Goal: Information Seeking & Learning: Learn about a topic

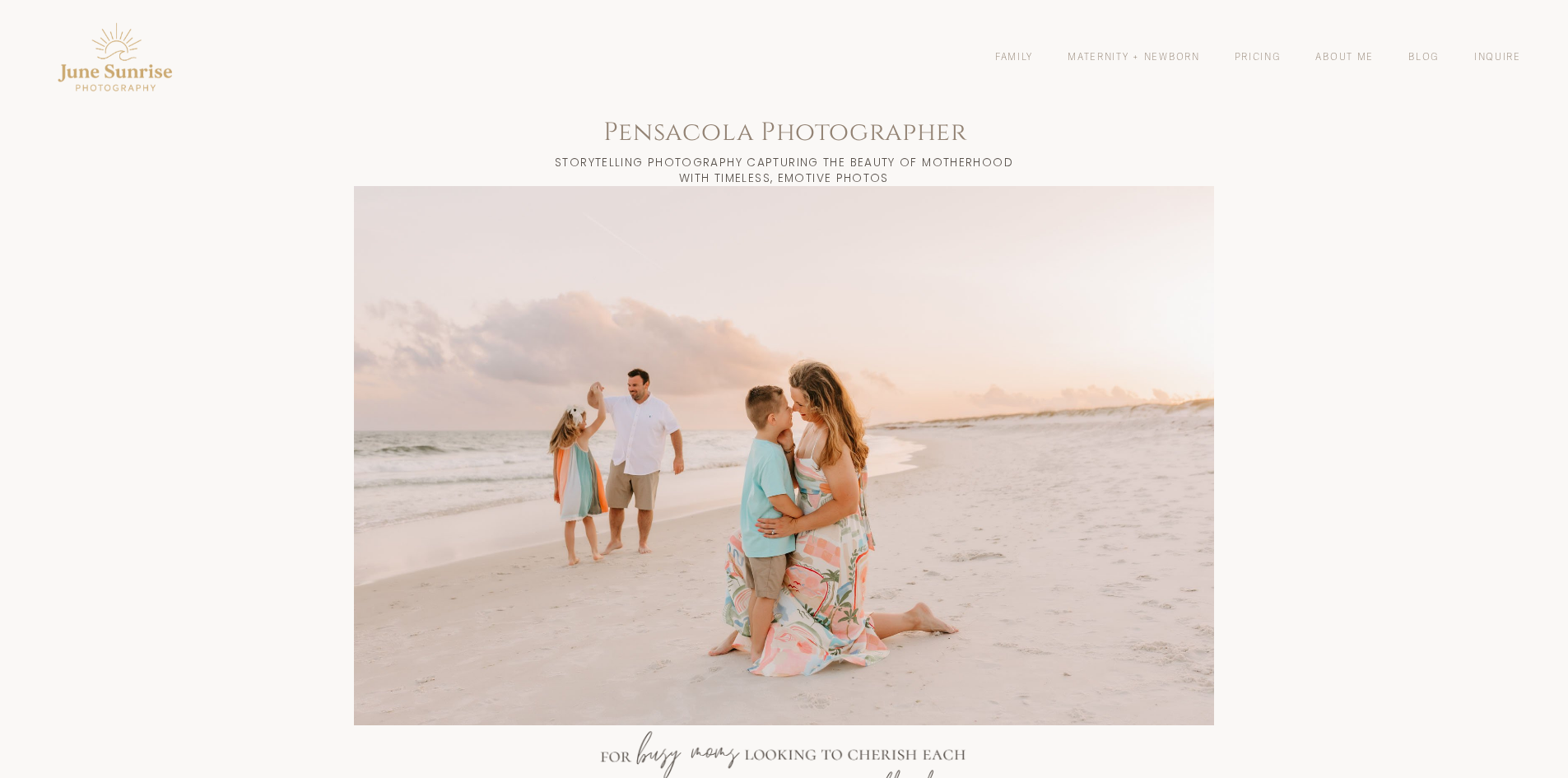
click at [1015, 55] on link "Family" at bounding box center [1014, 56] width 38 height 14
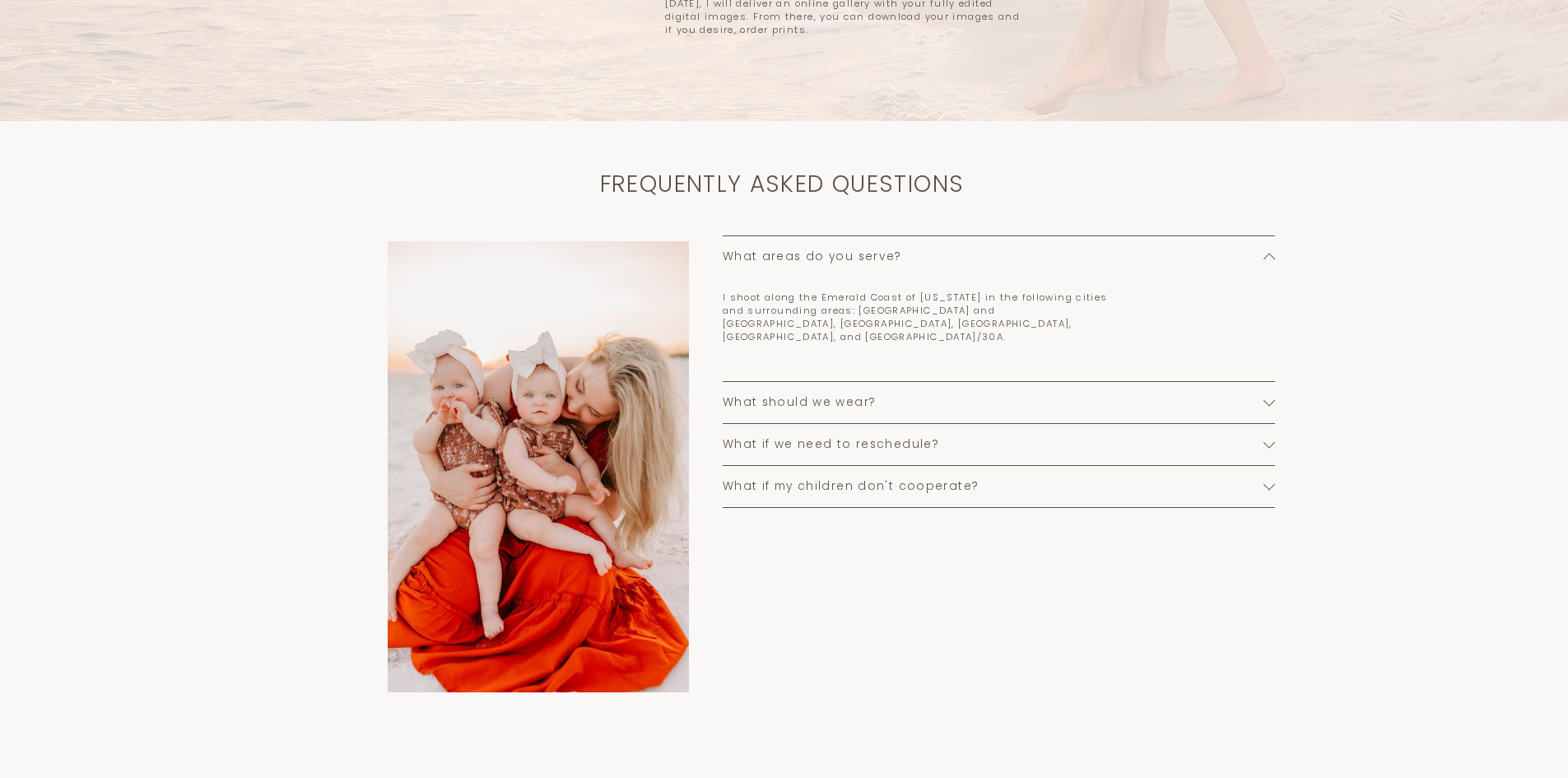
scroll to position [1153, 0]
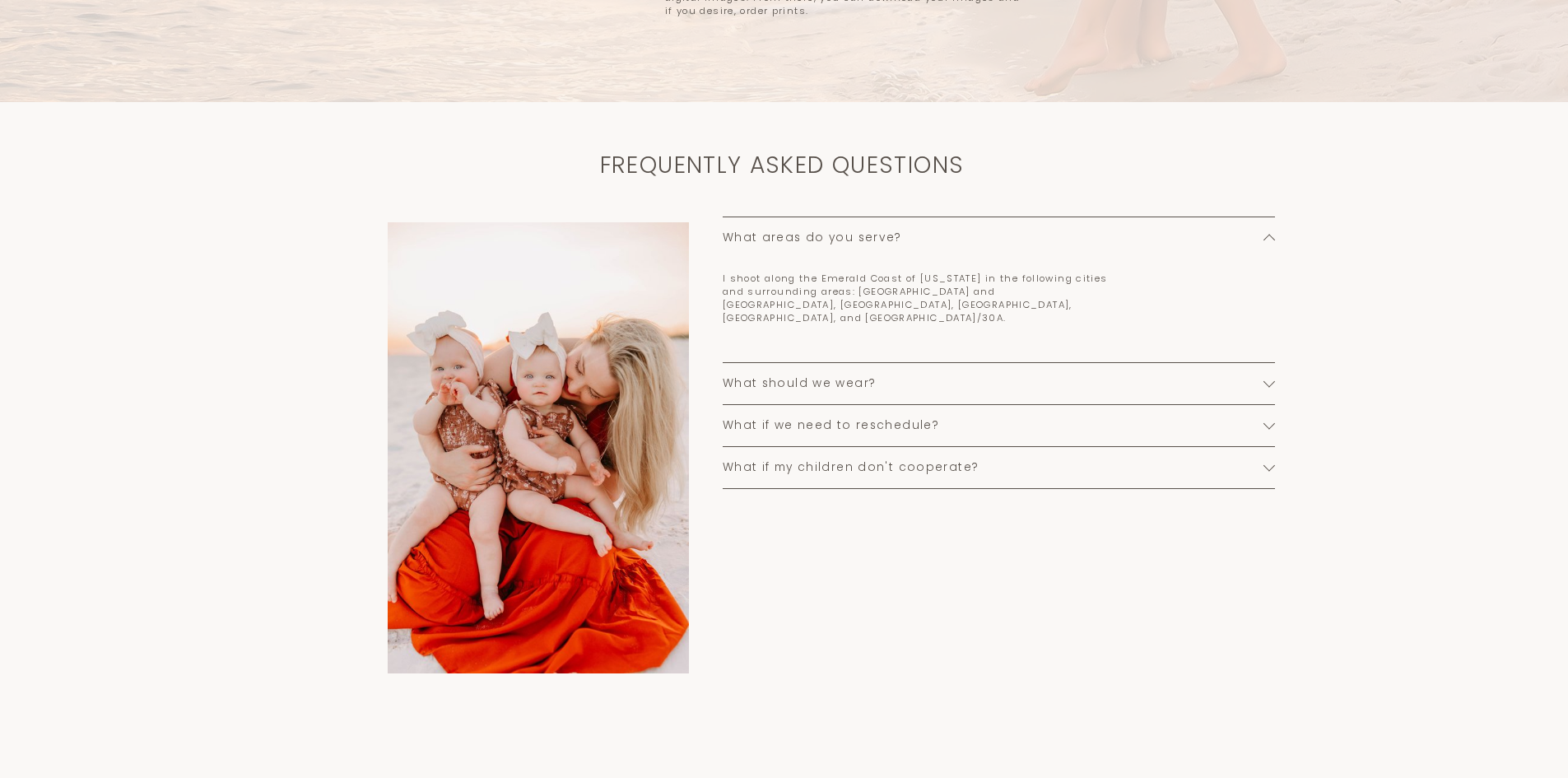
click at [1270, 380] on div at bounding box center [1270, 383] width 12 height 12
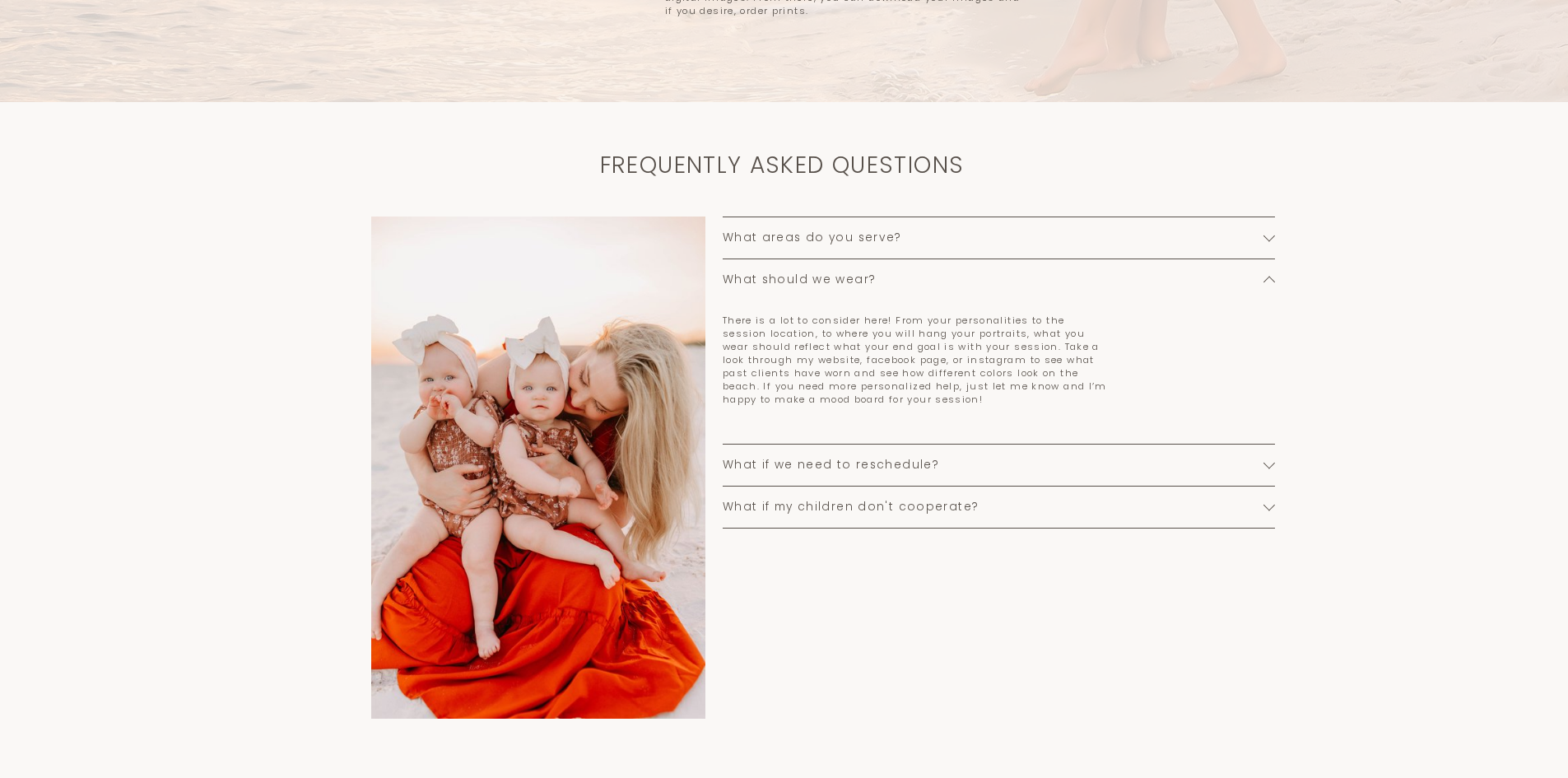
click at [1265, 471] on div at bounding box center [1270, 466] width 12 height 12
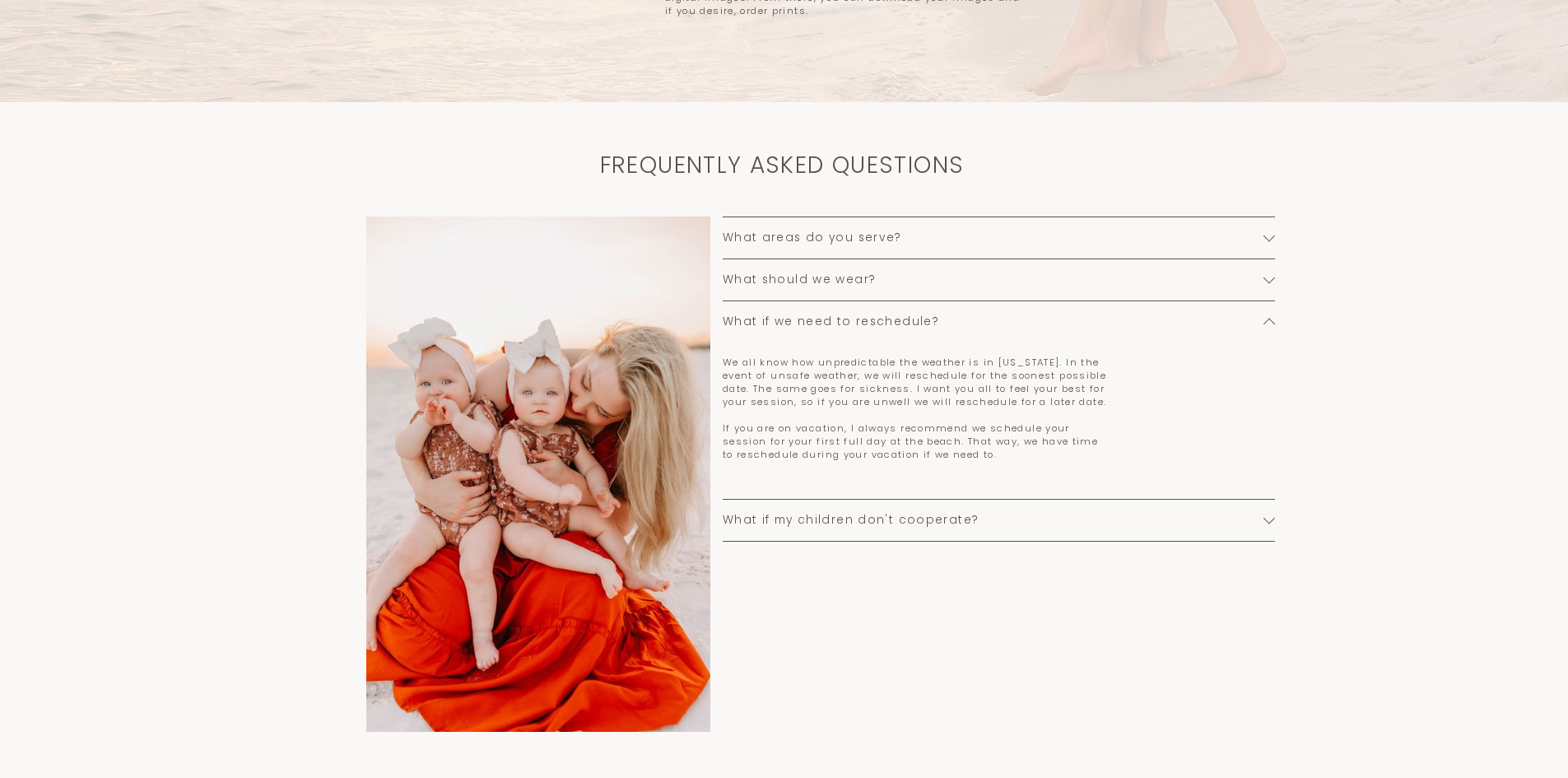
click at [1274, 525] on div at bounding box center [1270, 520] width 12 height 12
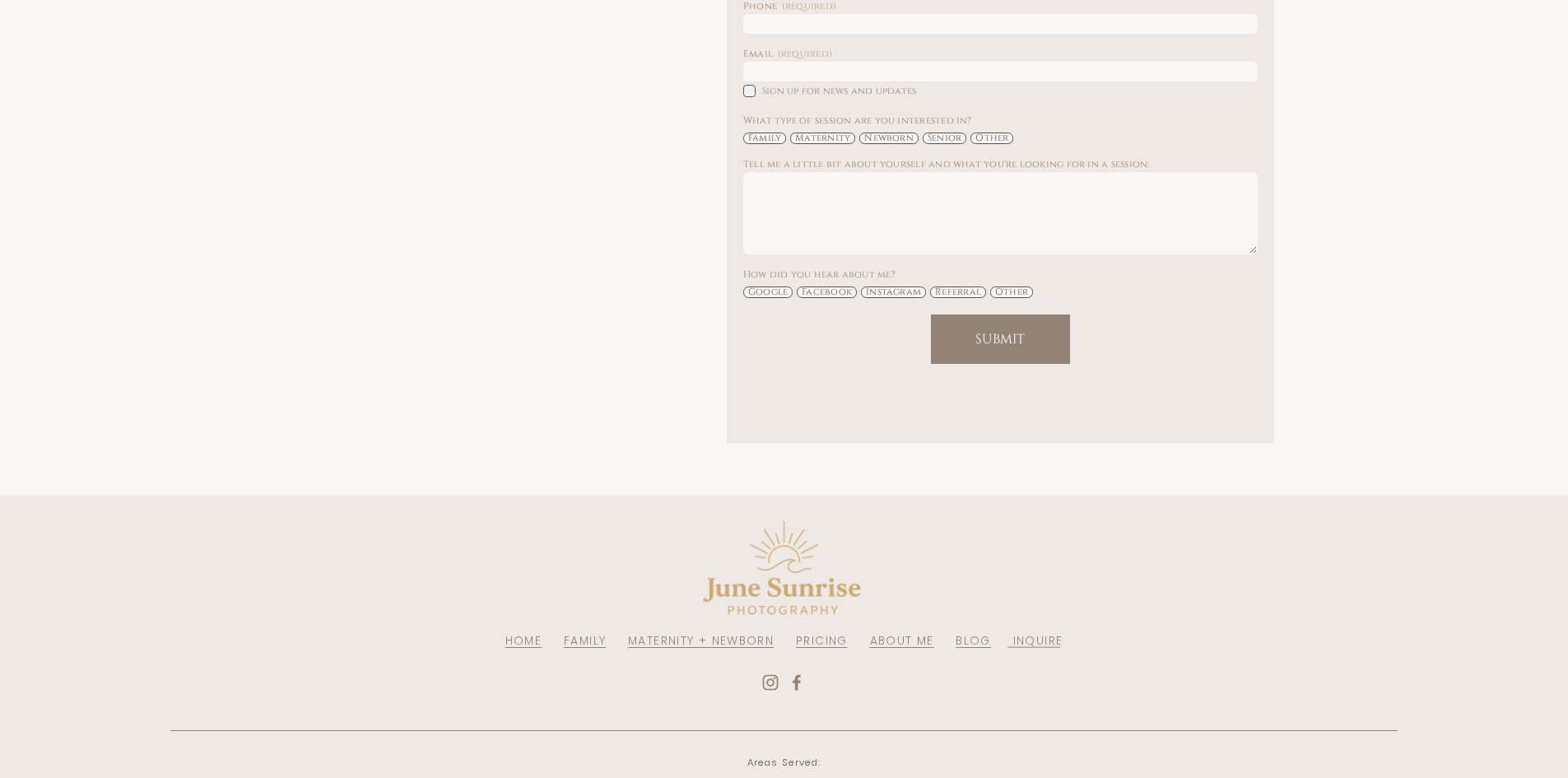
scroll to position [3789, 0]
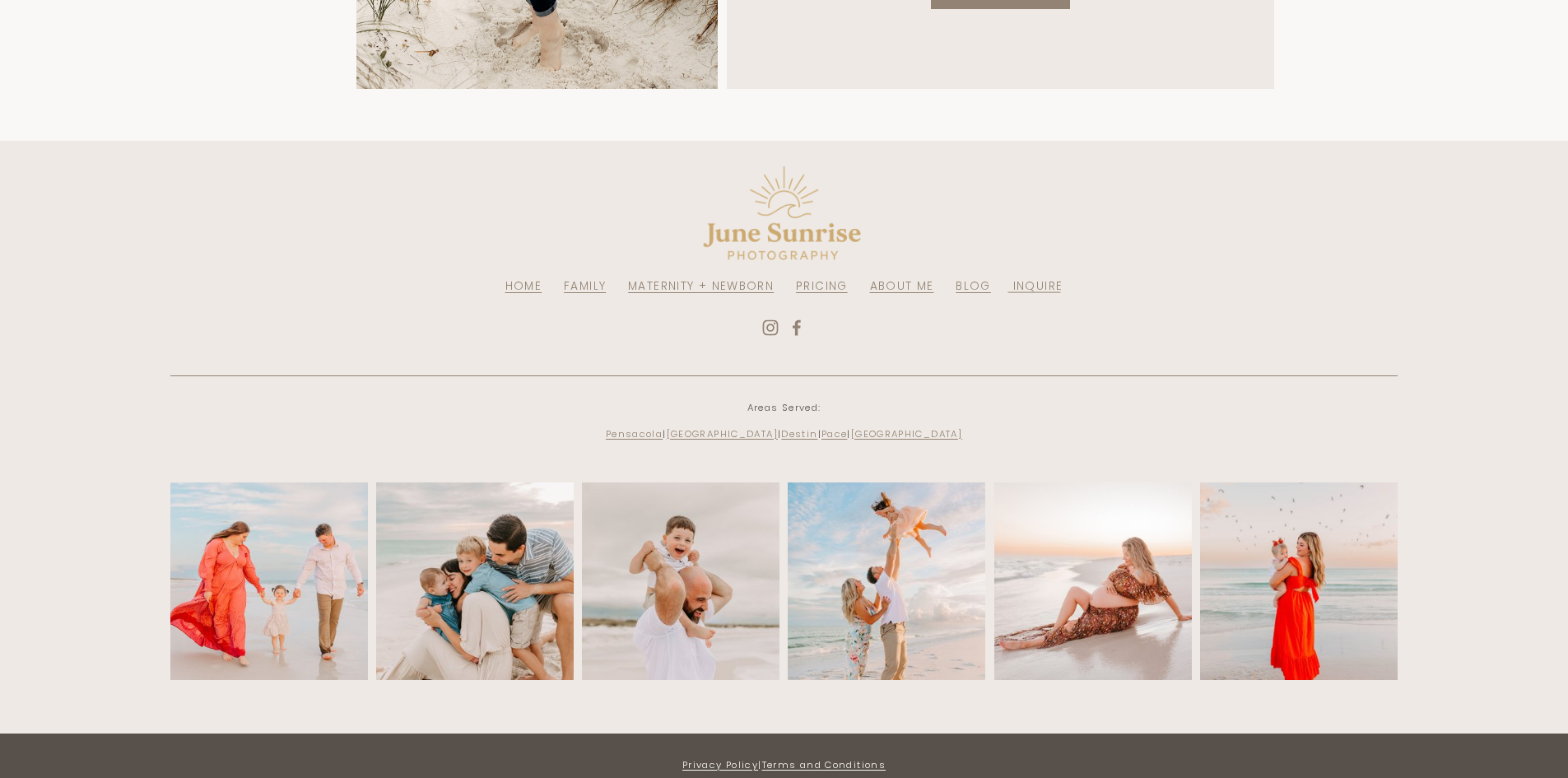
click at [828, 294] on link "PRICING" at bounding box center [822, 286] width 52 height 15
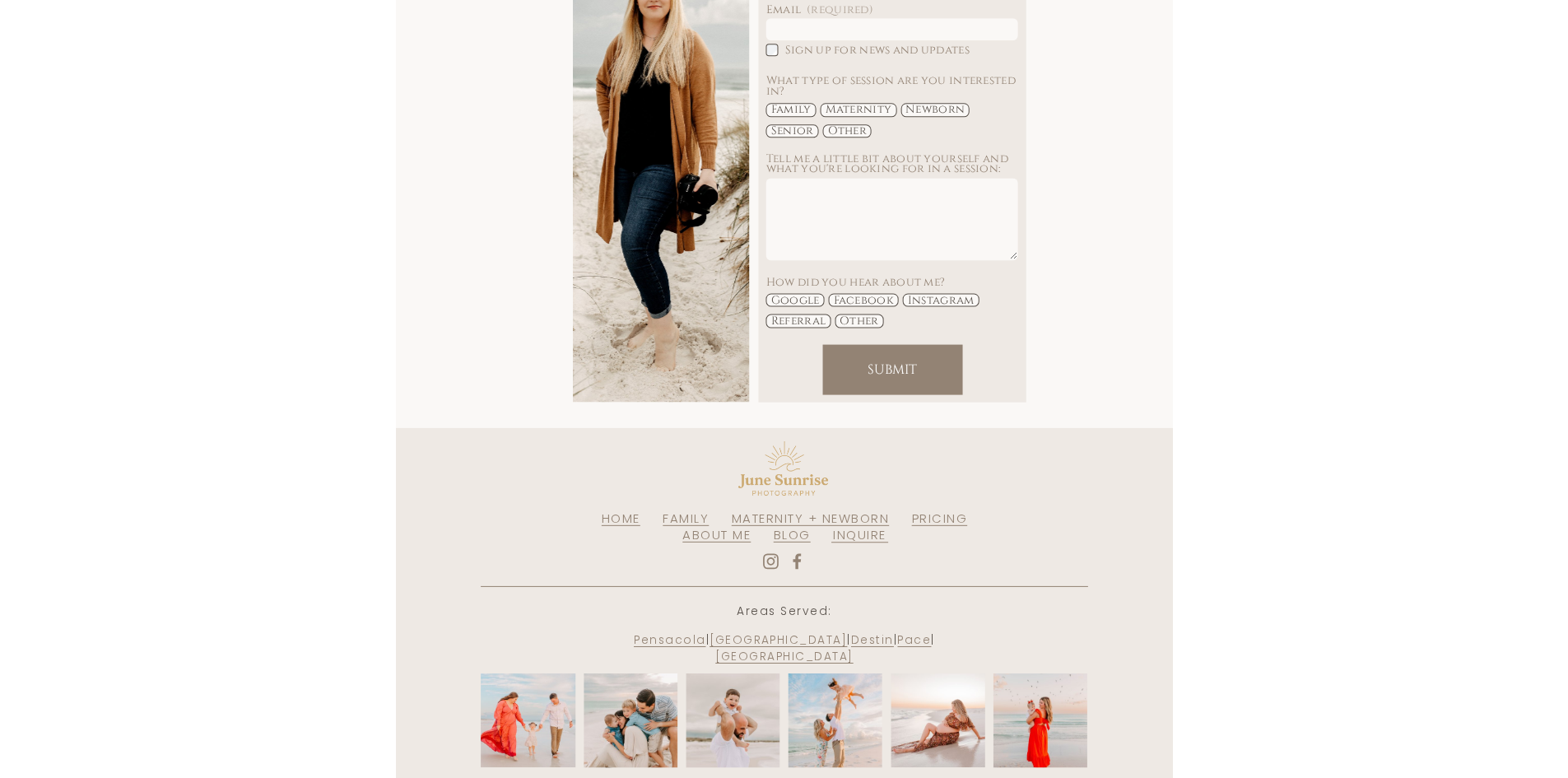
scroll to position [3244, 0]
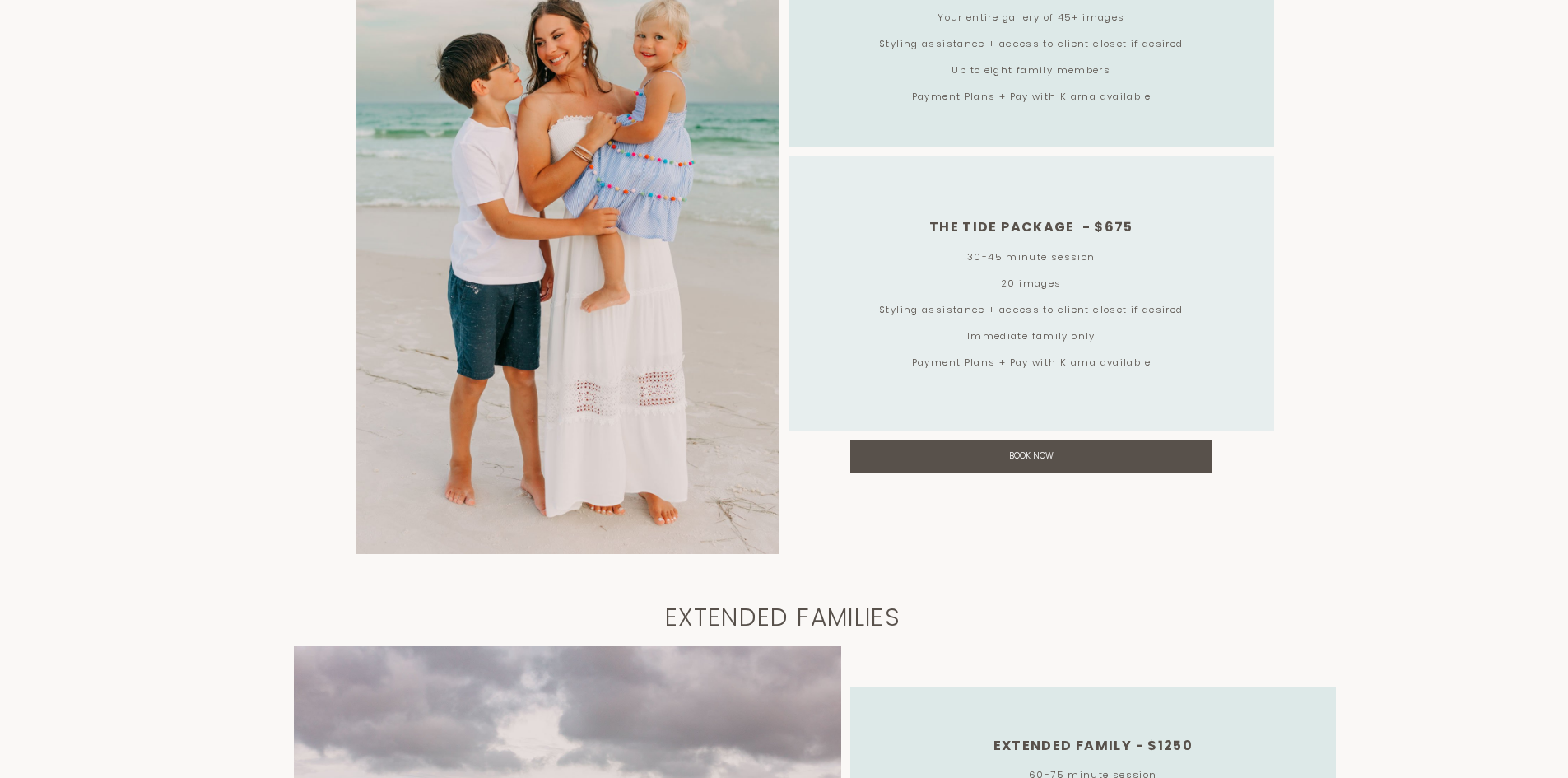
scroll to position [494, 0]
